Goal: Task Accomplishment & Management: Manage account settings

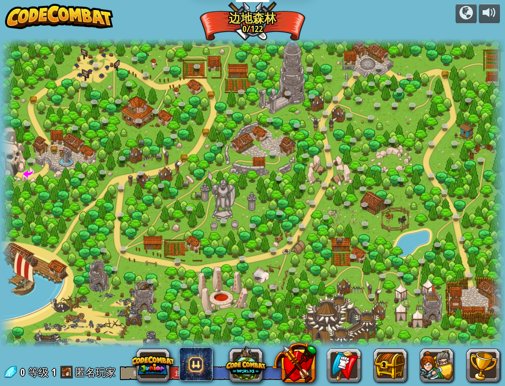
select select "zh-HANS"
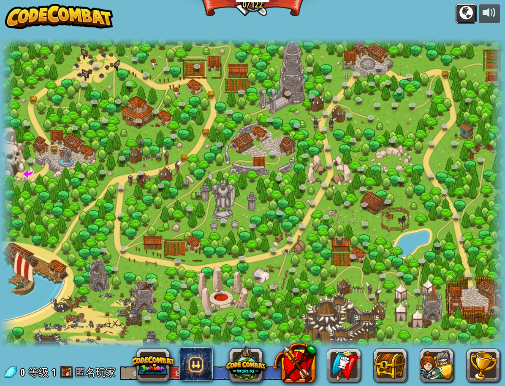
drag, startPoint x: 0, startPoint y: 0, endPoint x: 465, endPoint y: 14, distance: 465.1
click at [465, 14] on div at bounding box center [465, 12] width 13 height 13
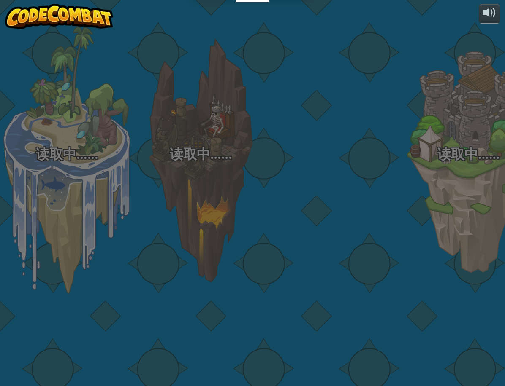
select select "zh-HANS"
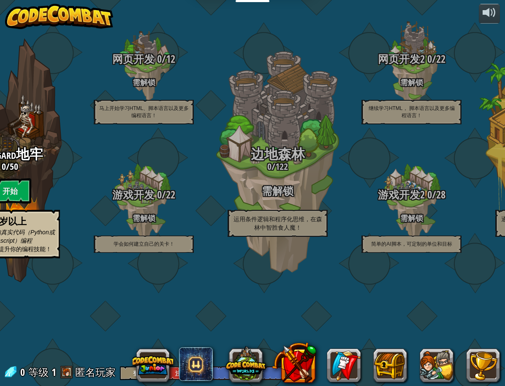
click at [83, 17] on img at bounding box center [59, 16] width 108 height 25
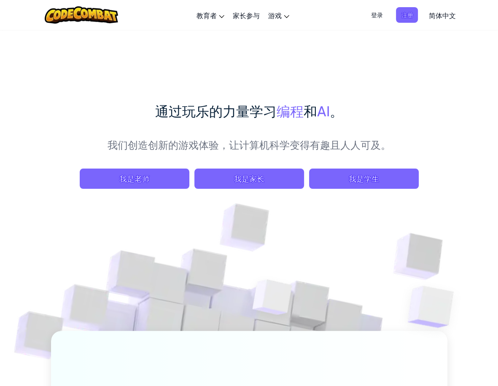
click at [377, 15] on span "登录" at bounding box center [377, 15] width 22 height 16
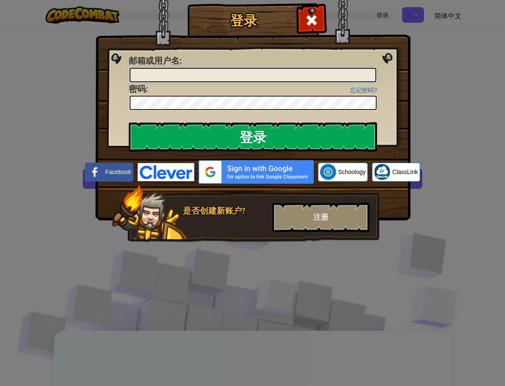
click at [282, 73] on input "邮箱或用户名 :" at bounding box center [253, 75] width 246 height 14
type input "[EMAIL_ADDRESS][DOMAIN_NAME]"
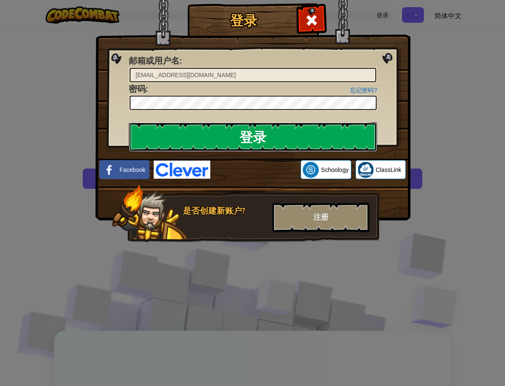
click at [256, 141] on input "登录" at bounding box center [253, 137] width 248 height 30
